Goal: Task Accomplishment & Management: Use online tool/utility

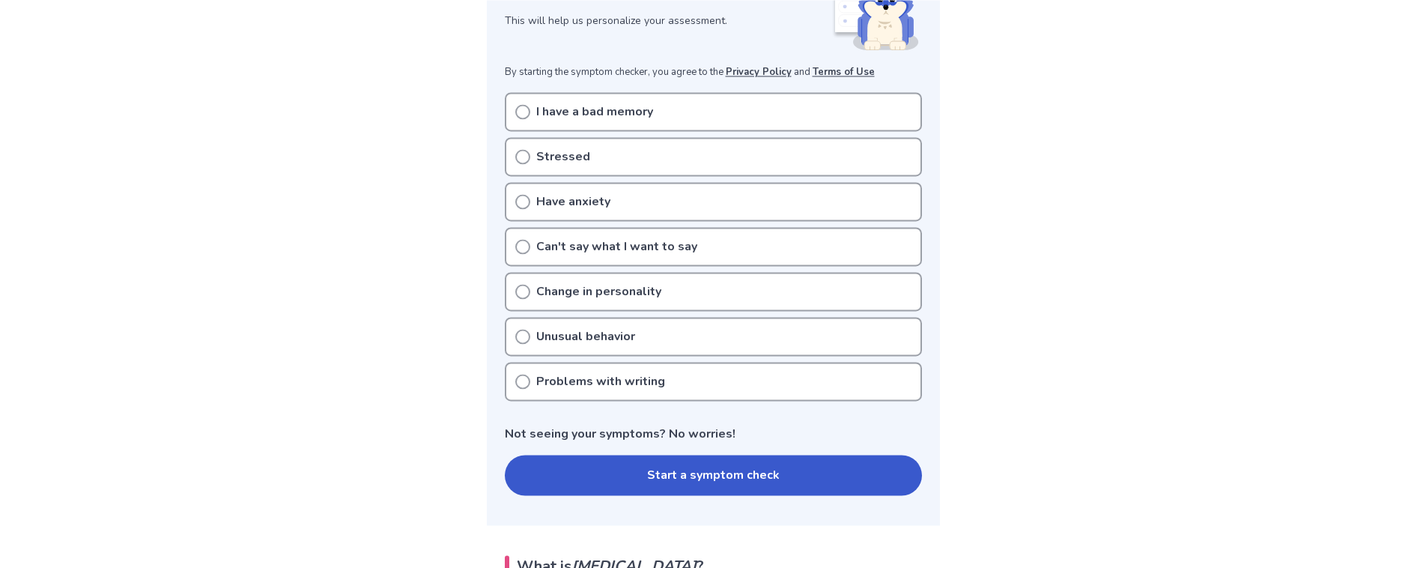
scroll to position [280, 0]
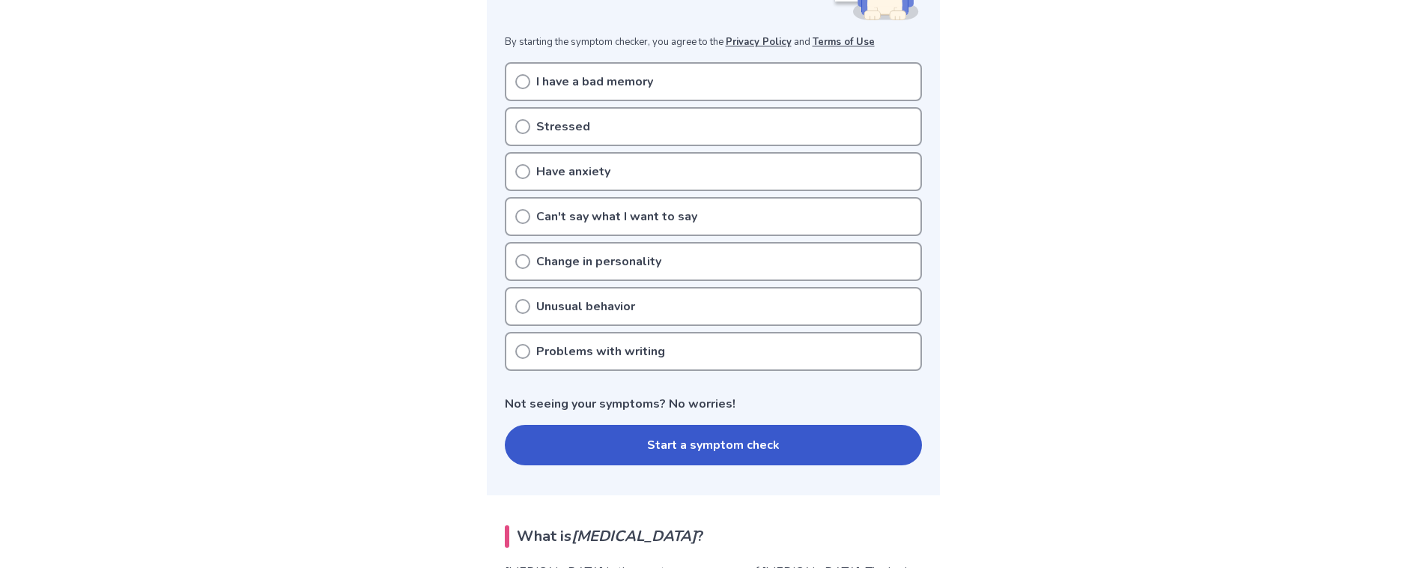
click at [709, 448] on button "Start a symptom check" at bounding box center [713, 445] width 417 height 40
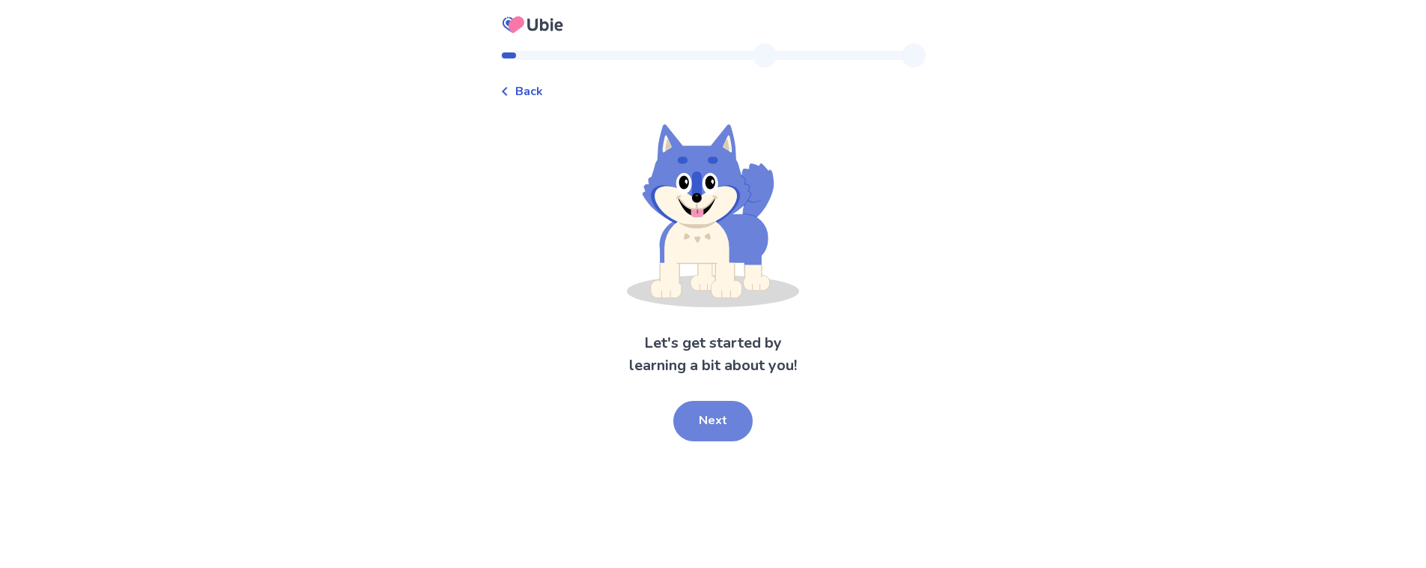
click at [709, 430] on button "Next" at bounding box center [712, 421] width 79 height 40
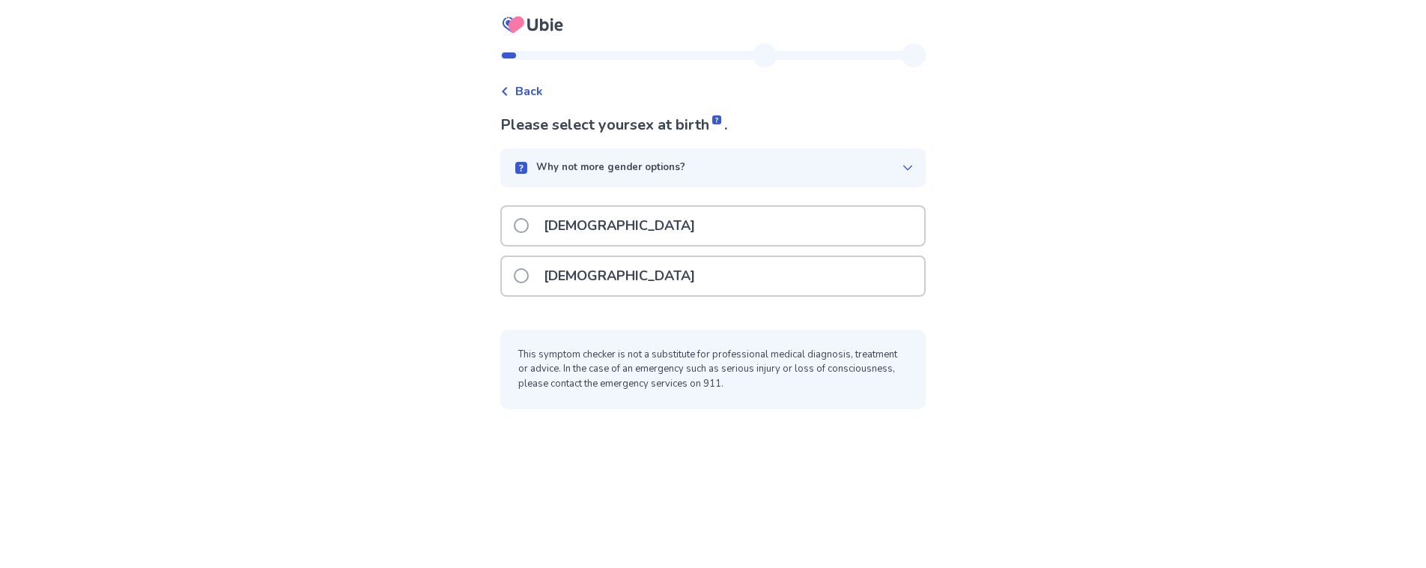
click at [529, 273] on span at bounding box center [521, 275] width 15 height 15
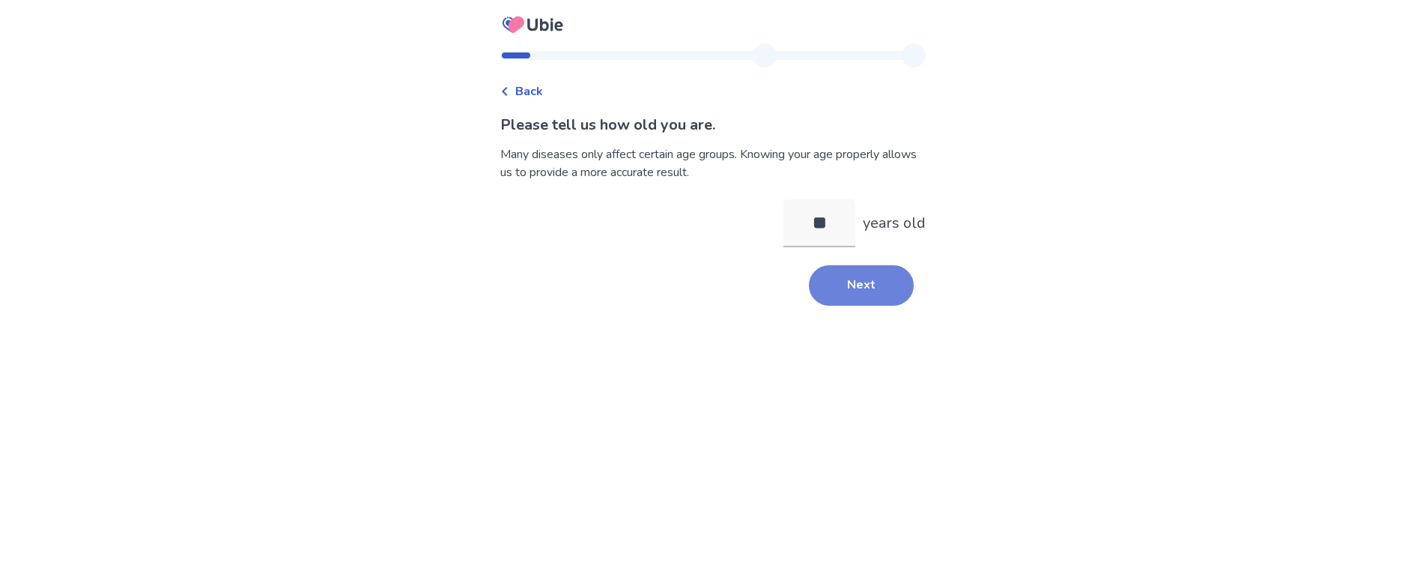
type input "**"
click at [860, 280] on button "Next" at bounding box center [861, 285] width 105 height 40
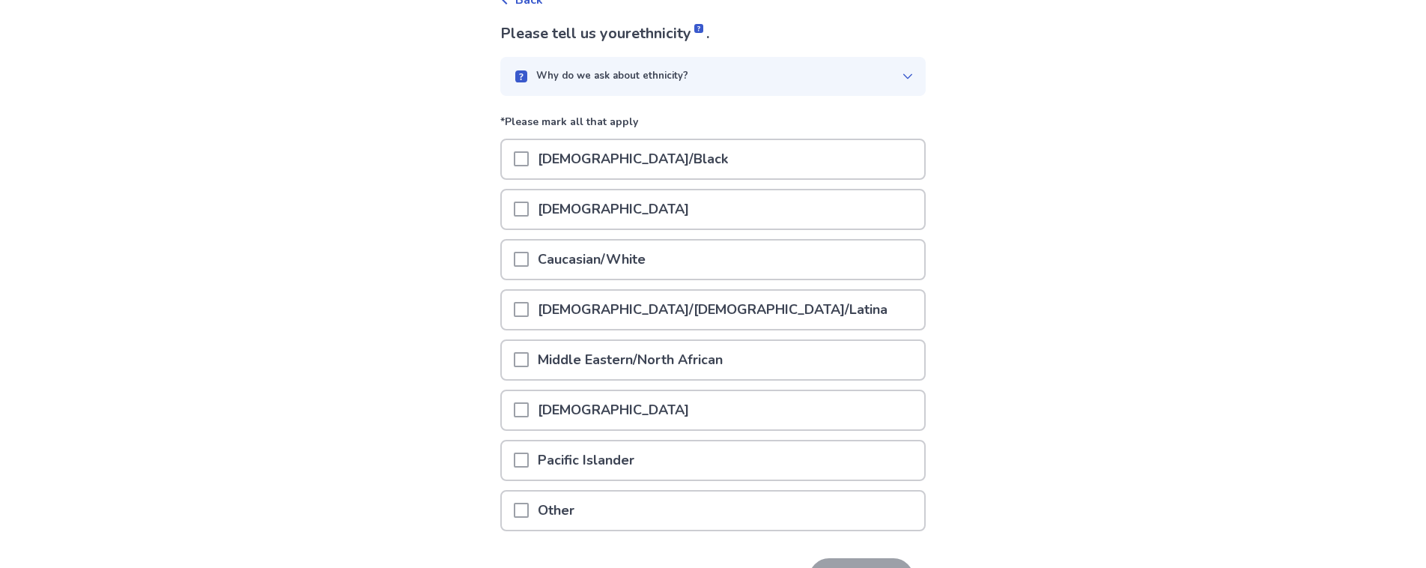
scroll to position [102, 0]
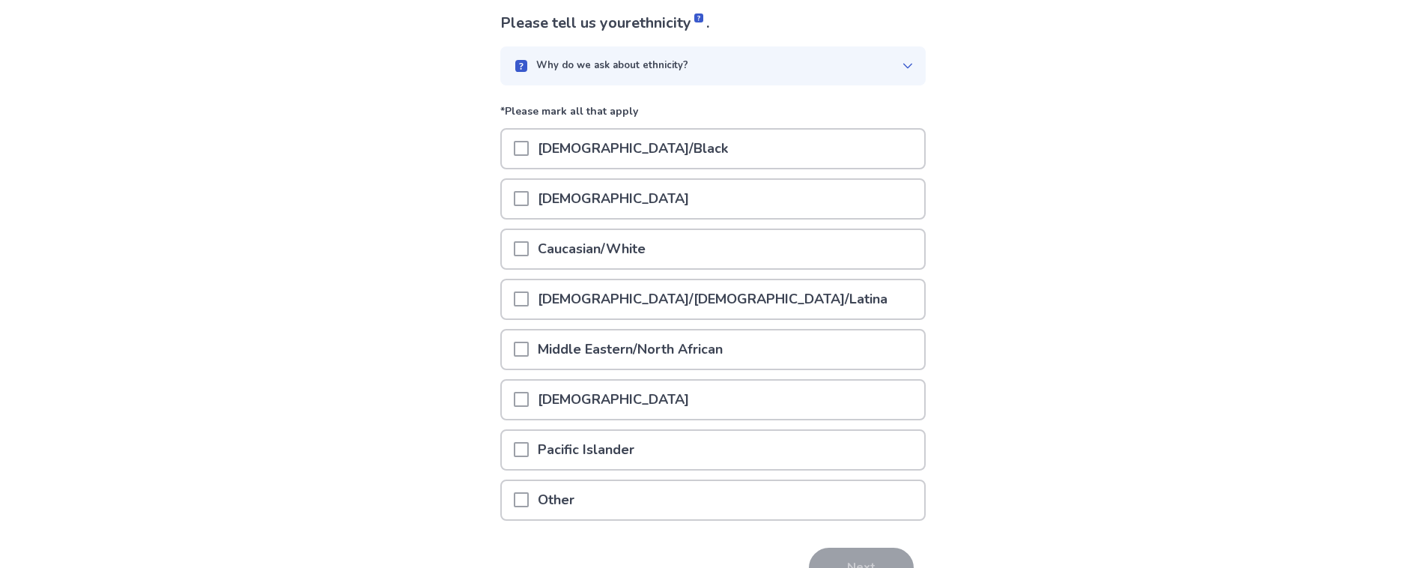
click at [529, 246] on span at bounding box center [521, 248] width 15 height 15
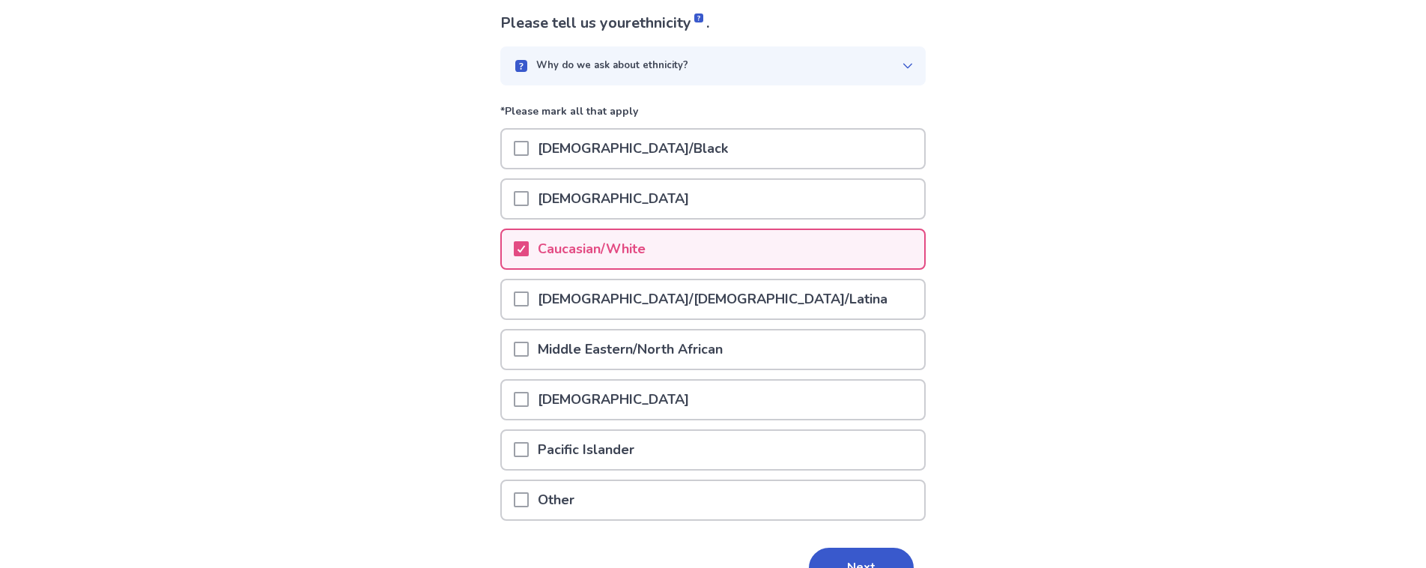
scroll to position [188, 0]
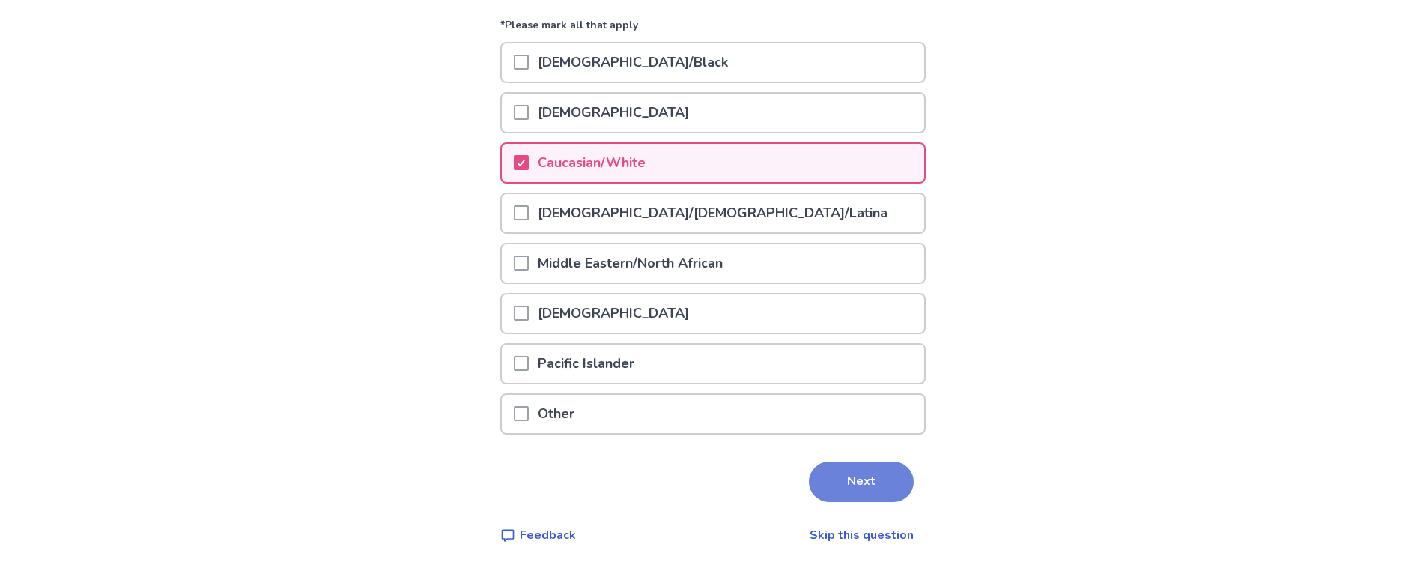
click at [882, 475] on button "Next" at bounding box center [861, 481] width 105 height 40
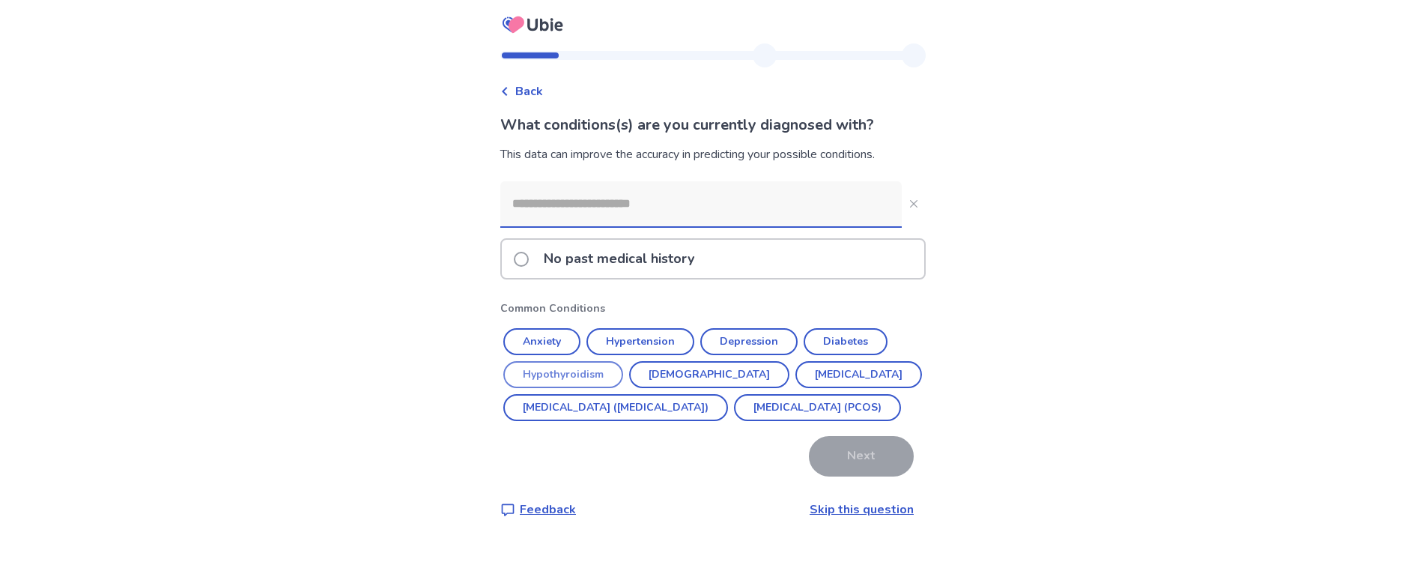
click at [565, 365] on button "Hypothyroidism" at bounding box center [563, 374] width 120 height 27
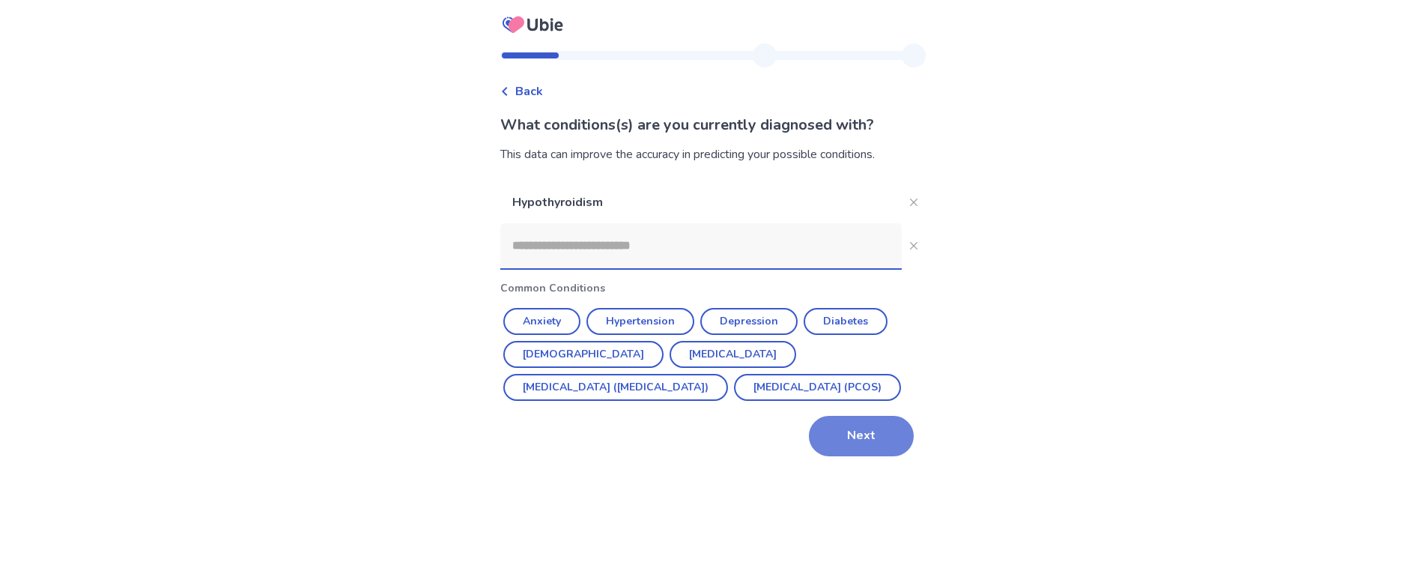
click at [849, 428] on button "Next" at bounding box center [861, 436] width 105 height 40
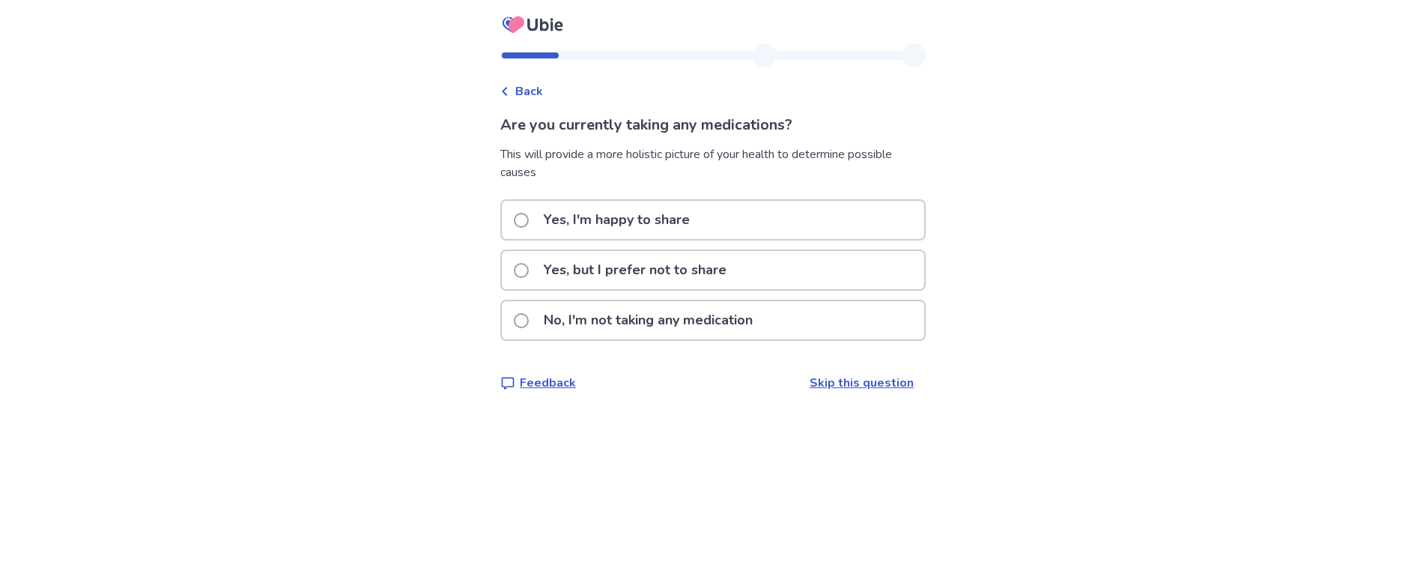
click at [529, 219] on span at bounding box center [521, 220] width 15 height 15
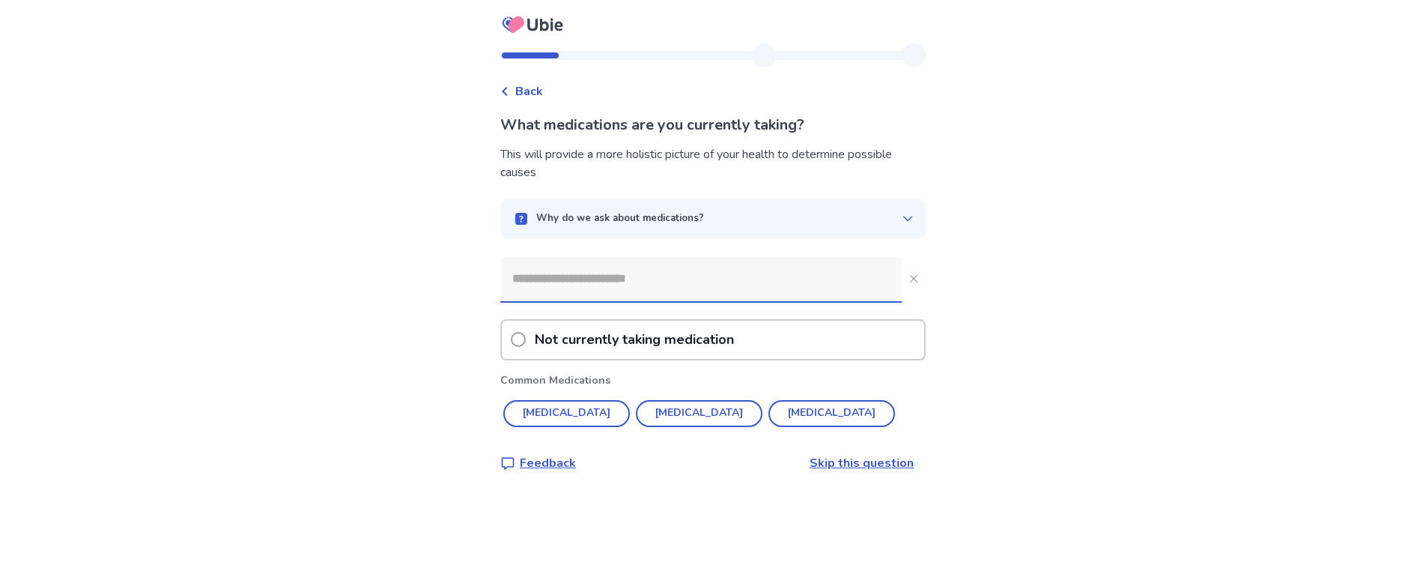
click at [565, 281] on input at bounding box center [700, 278] width 401 height 45
click at [636, 413] on button "[MEDICAL_DATA]" at bounding box center [699, 413] width 127 height 27
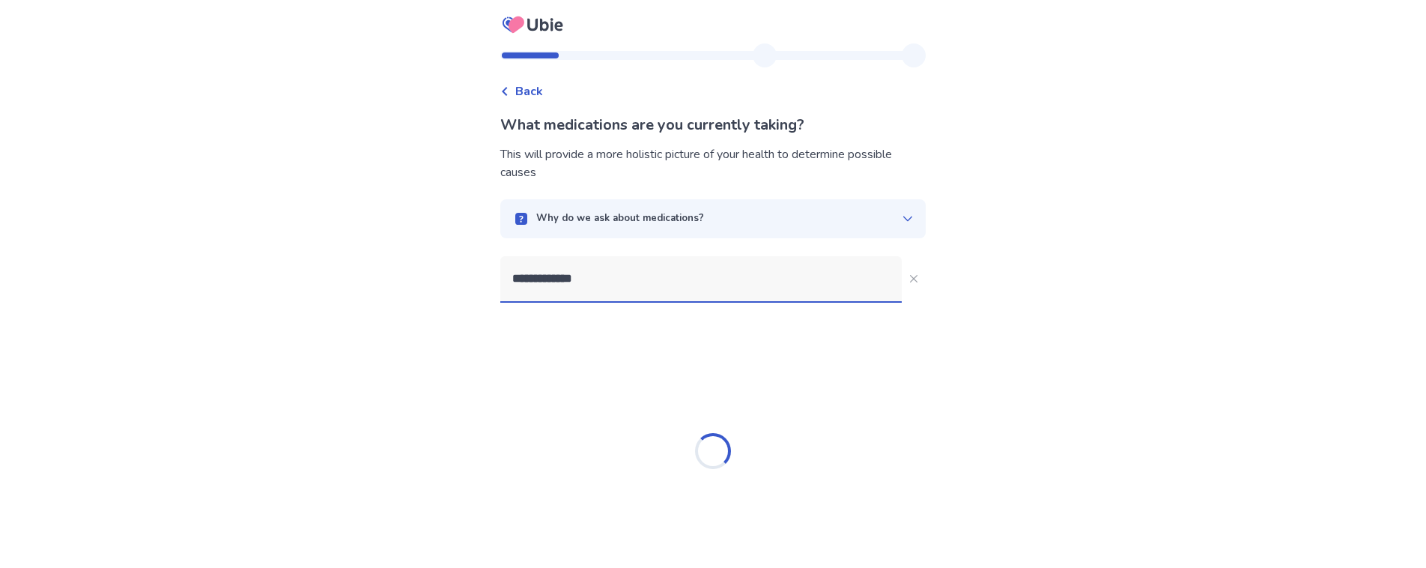
type input "**********"
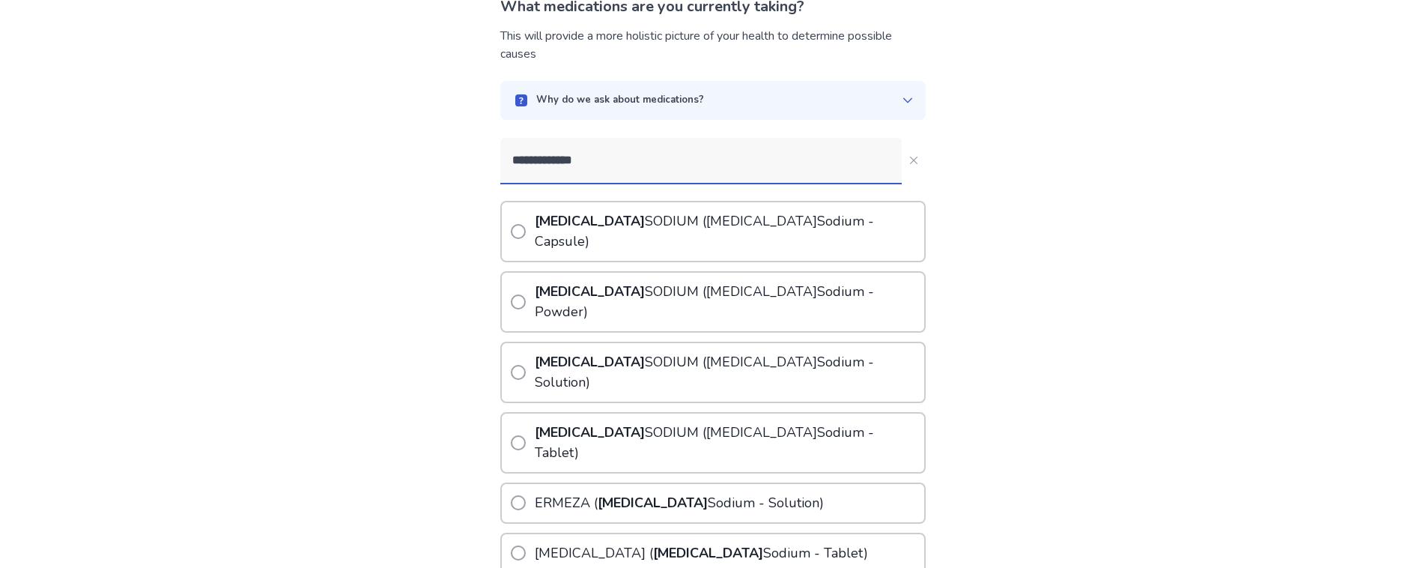
scroll to position [127, 0]
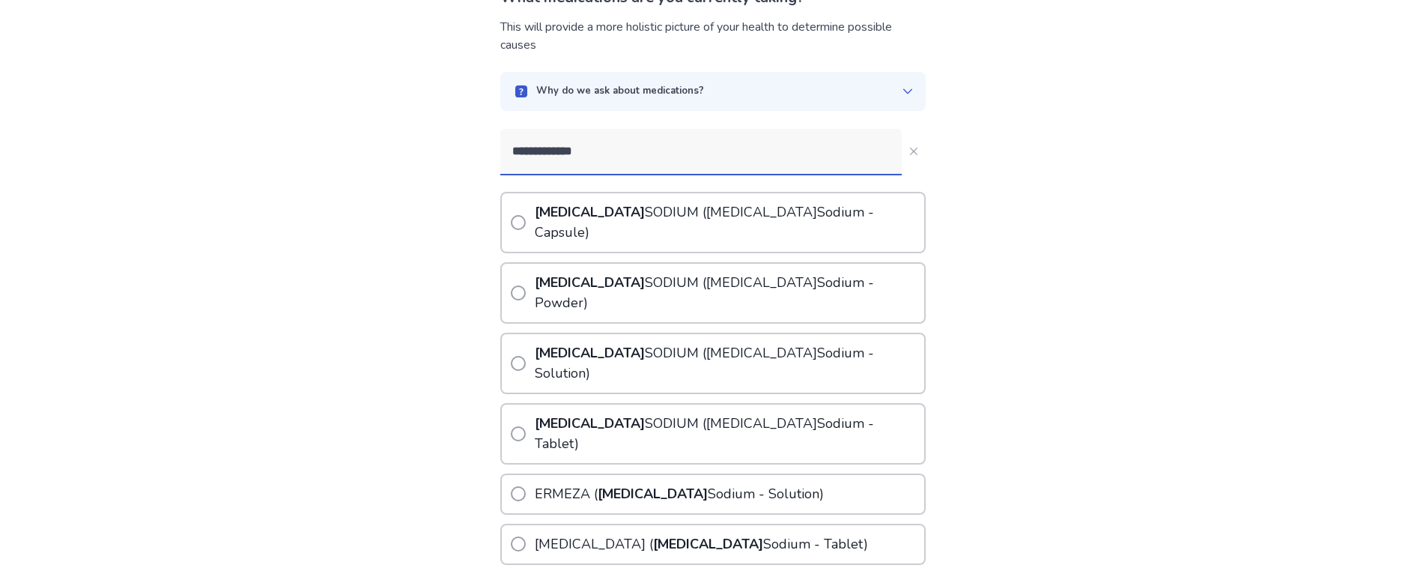
click at [526, 426] on span at bounding box center [518, 433] width 15 height 15
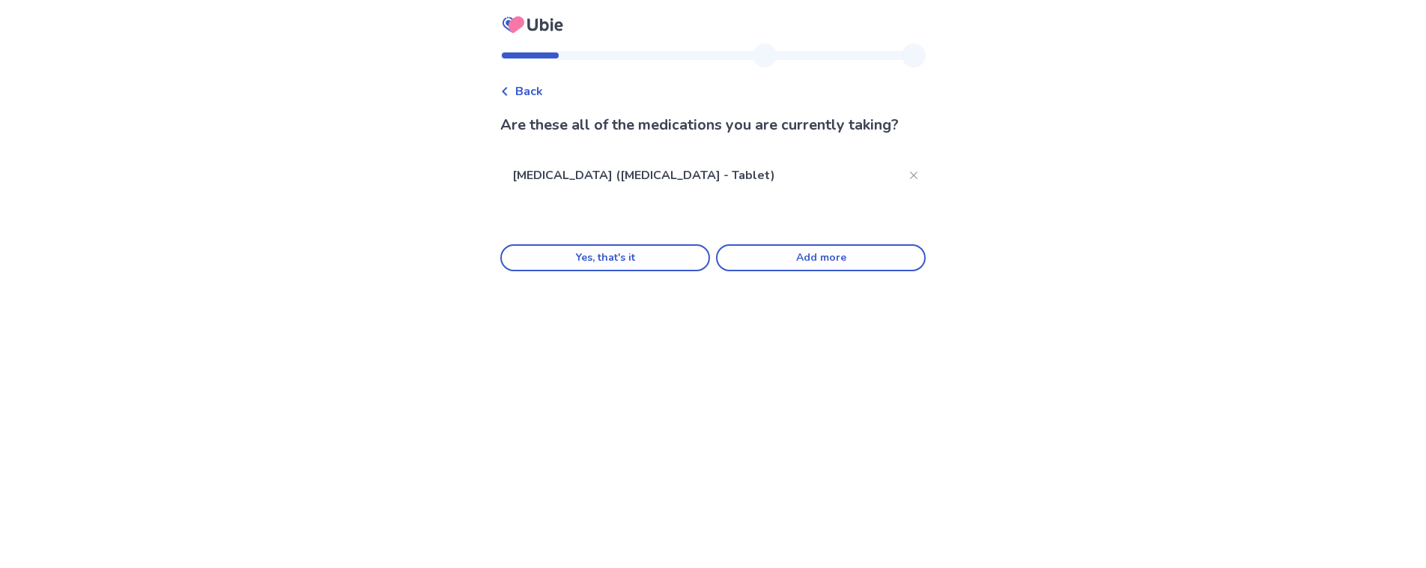
scroll to position [0, 0]
click at [829, 258] on button "Add more" at bounding box center [821, 257] width 210 height 27
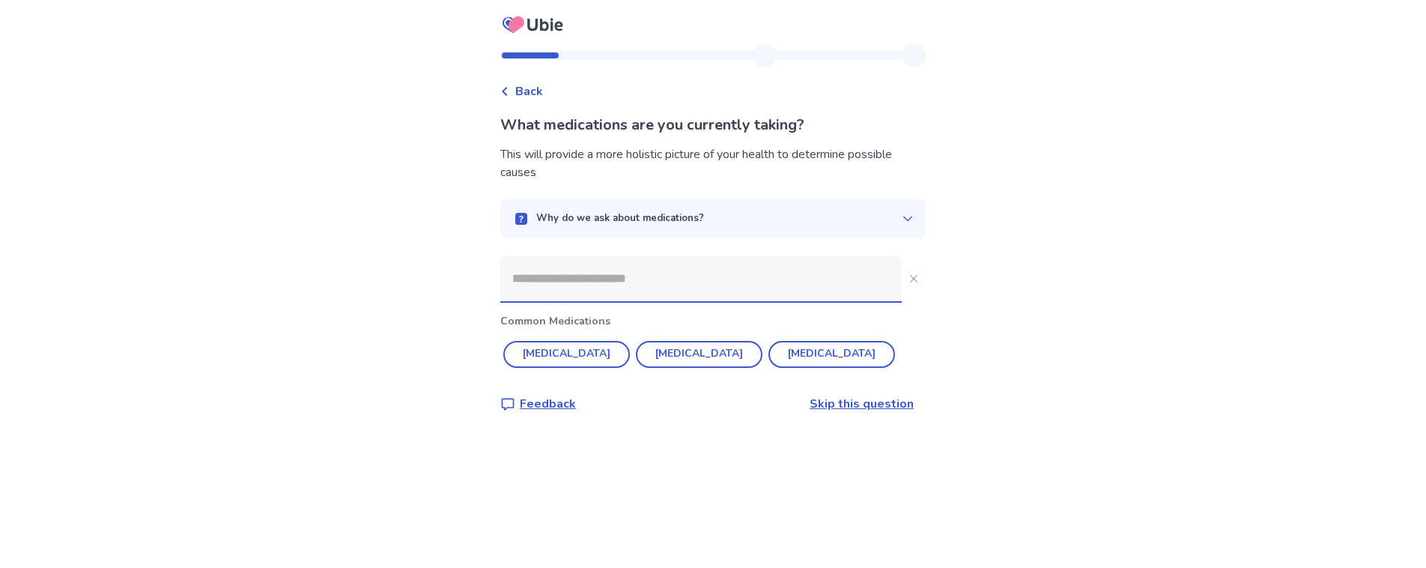
click at [595, 221] on p "Why do we ask about medications?" at bounding box center [620, 218] width 168 height 15
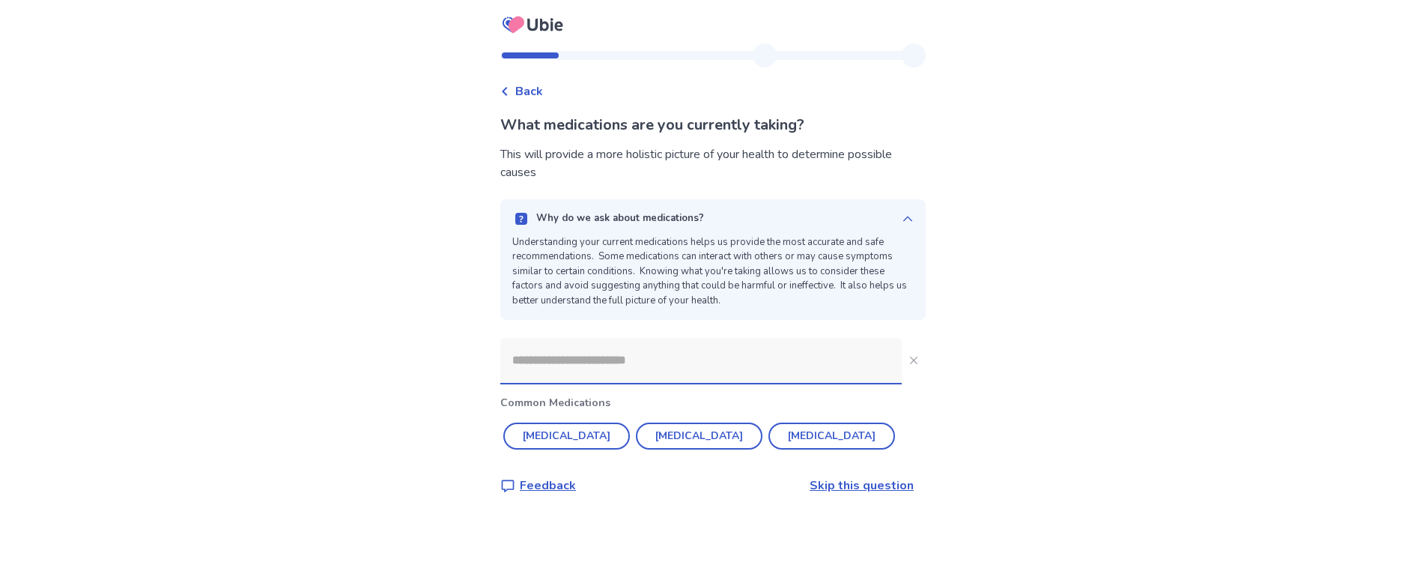
click at [626, 362] on input at bounding box center [700, 360] width 401 height 45
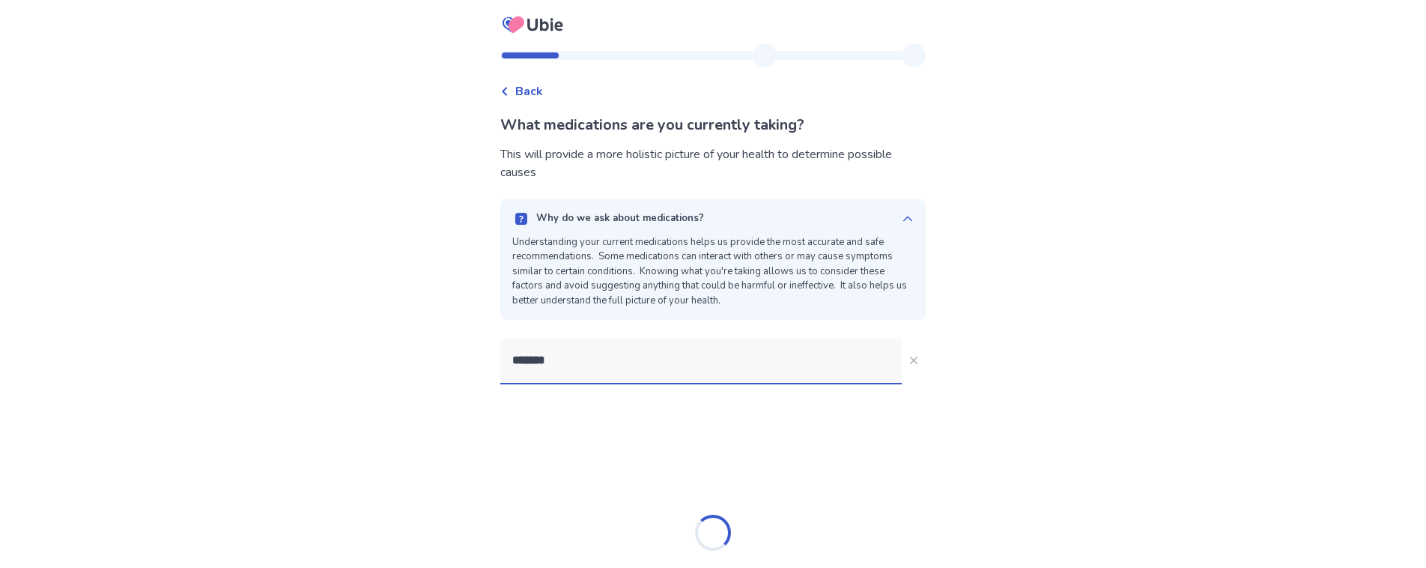
type input "********"
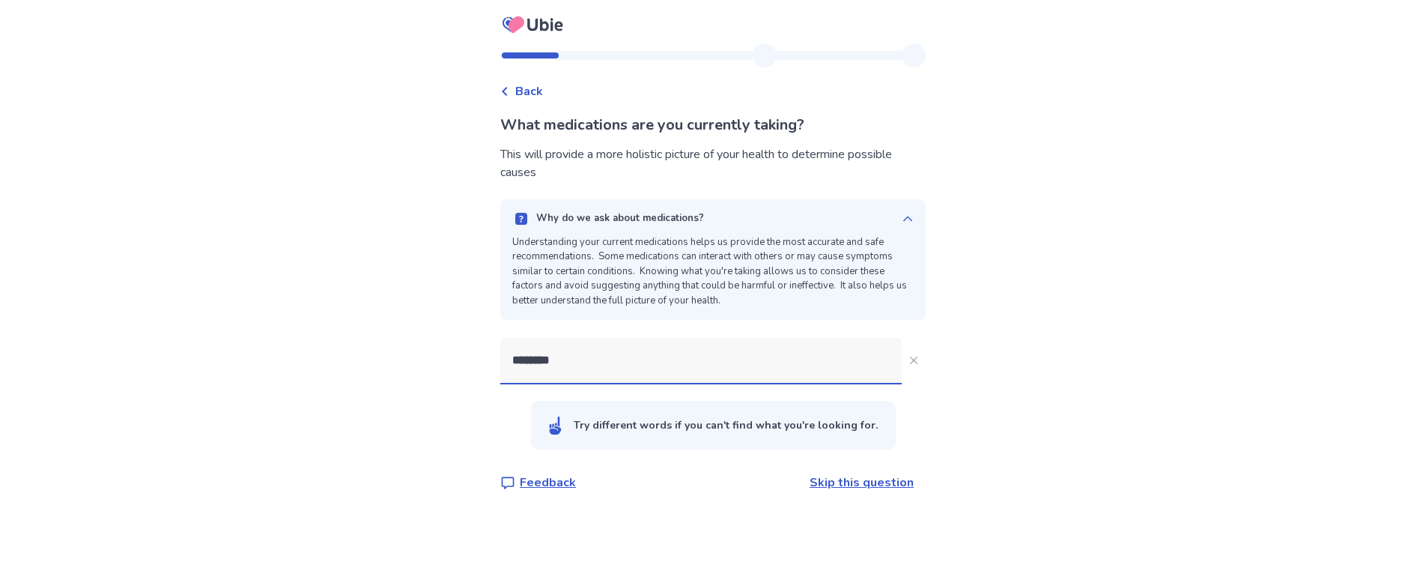
drag, startPoint x: 604, startPoint y: 355, endPoint x: 290, endPoint y: 360, distance: 314.6
click at [500, 360] on input "********" at bounding box center [700, 360] width 401 height 45
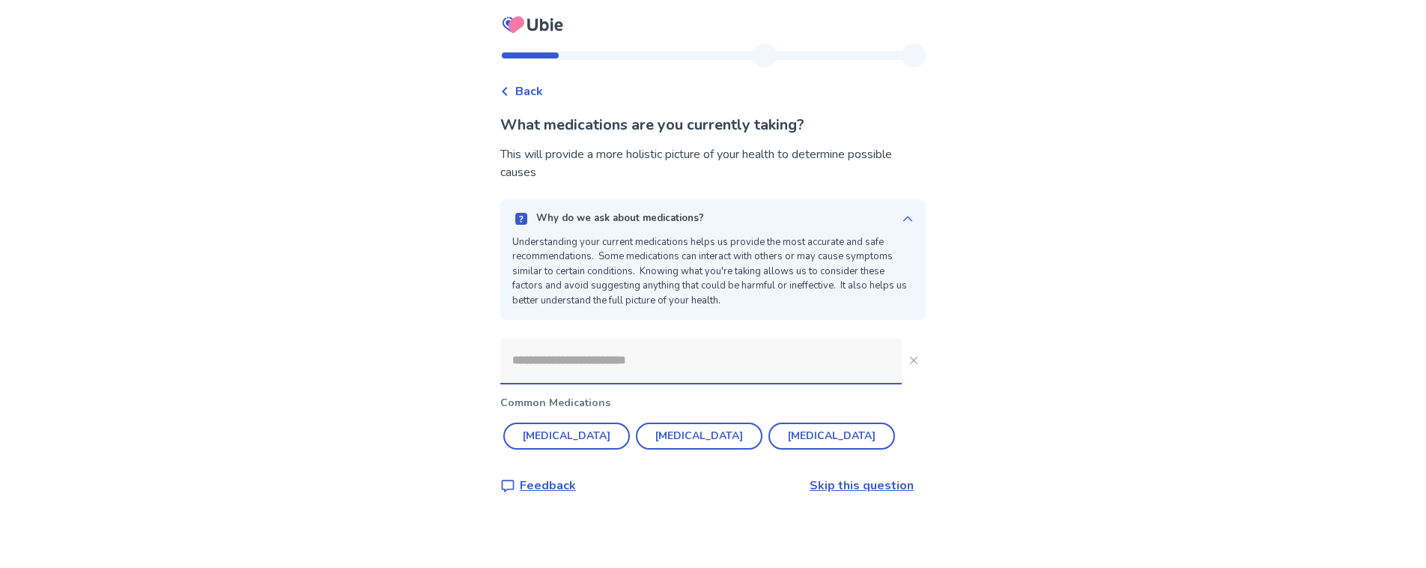
click at [841, 484] on link "Skip this question" at bounding box center [862, 485] width 104 height 16
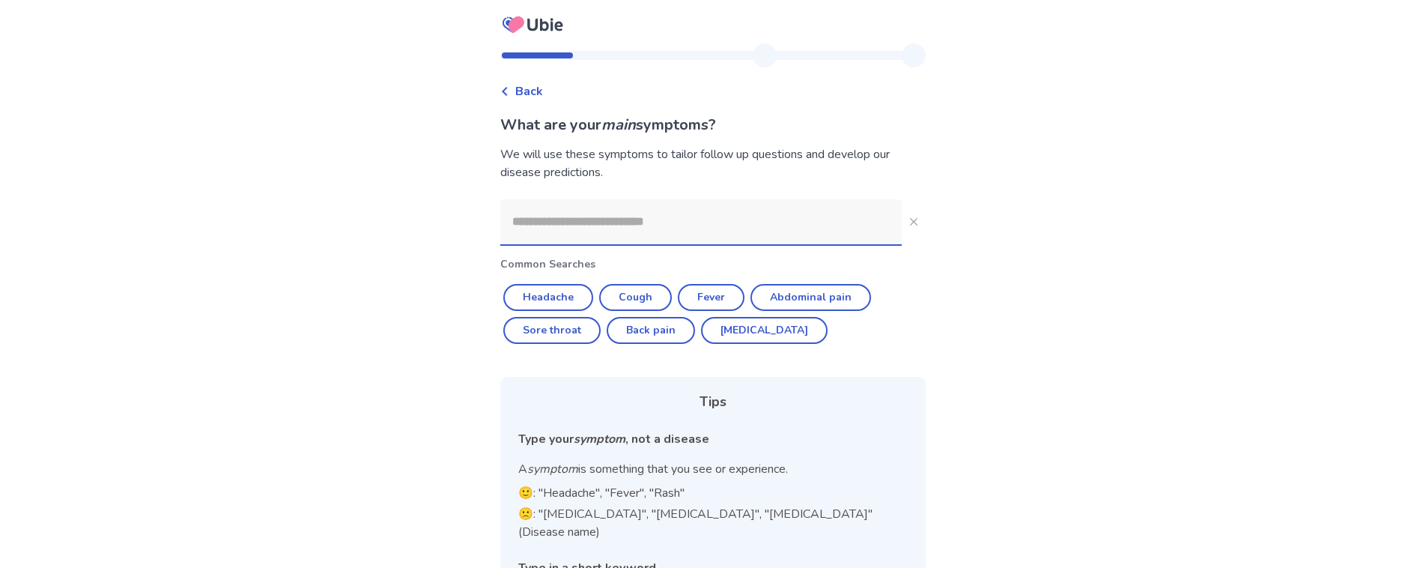
click at [544, 223] on input at bounding box center [700, 221] width 401 height 45
